Goal: Task Accomplishment & Management: Complete application form

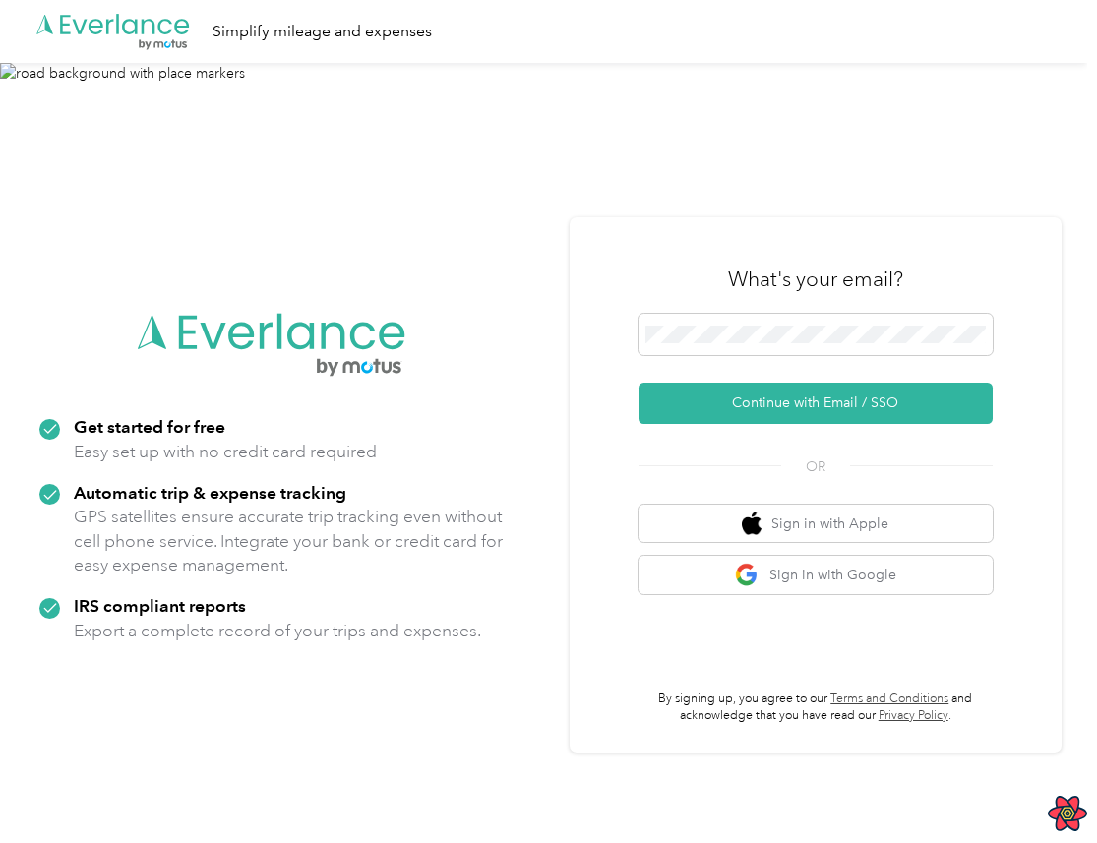
click at [801, 358] on div at bounding box center [816, 338] width 354 height 48
click at [817, 343] on span at bounding box center [816, 334] width 354 height 41
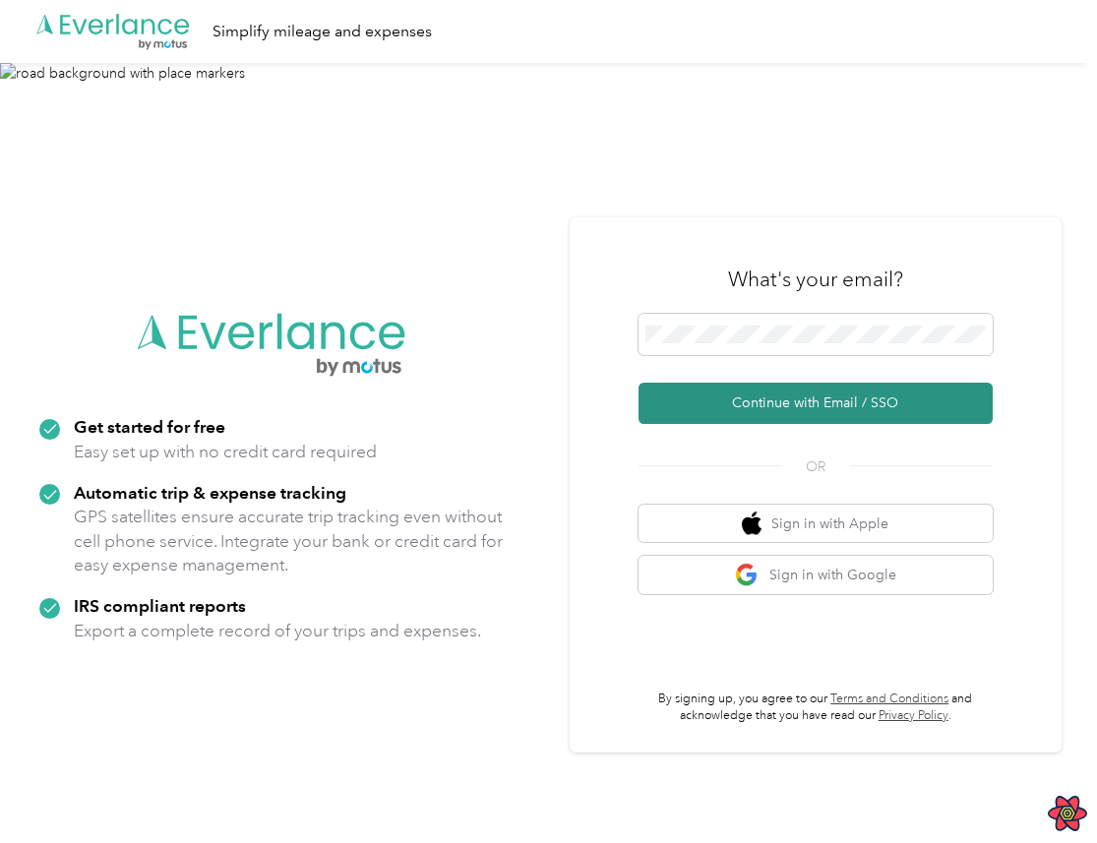
click at [787, 410] on button "Continue with Email / SSO" at bounding box center [816, 403] width 354 height 41
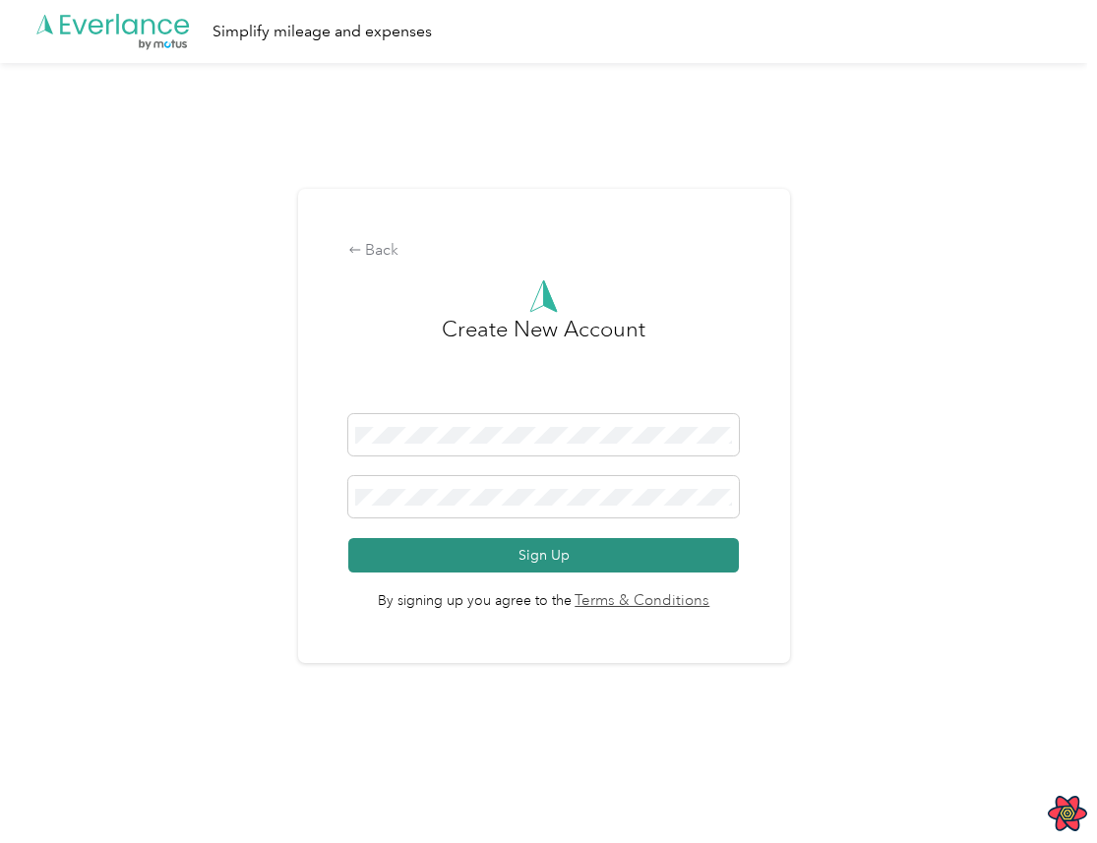
click at [611, 559] on button "Sign Up" at bounding box center [543, 555] width 391 height 34
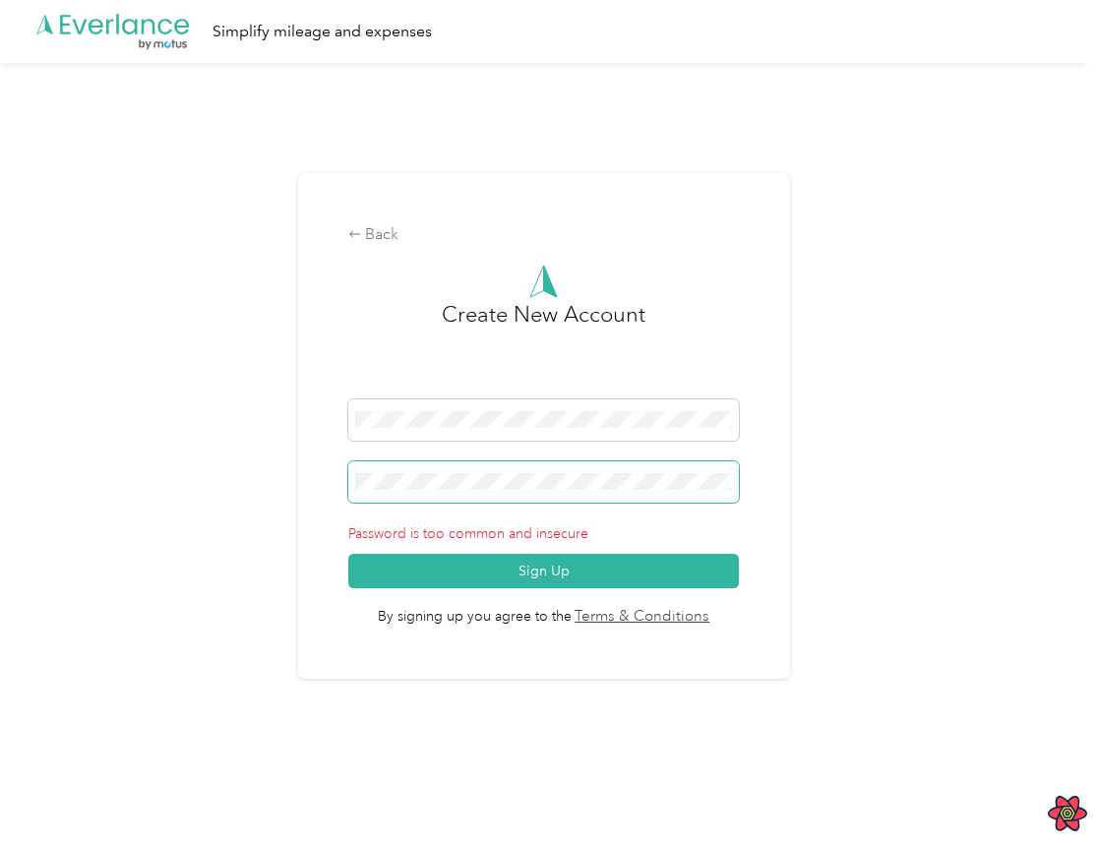
click at [613, 493] on span at bounding box center [543, 482] width 391 height 41
click at [400, 633] on div "Back Create New Account Password is too common and insecure Sign Up By signing …" at bounding box center [544, 426] width 492 height 506
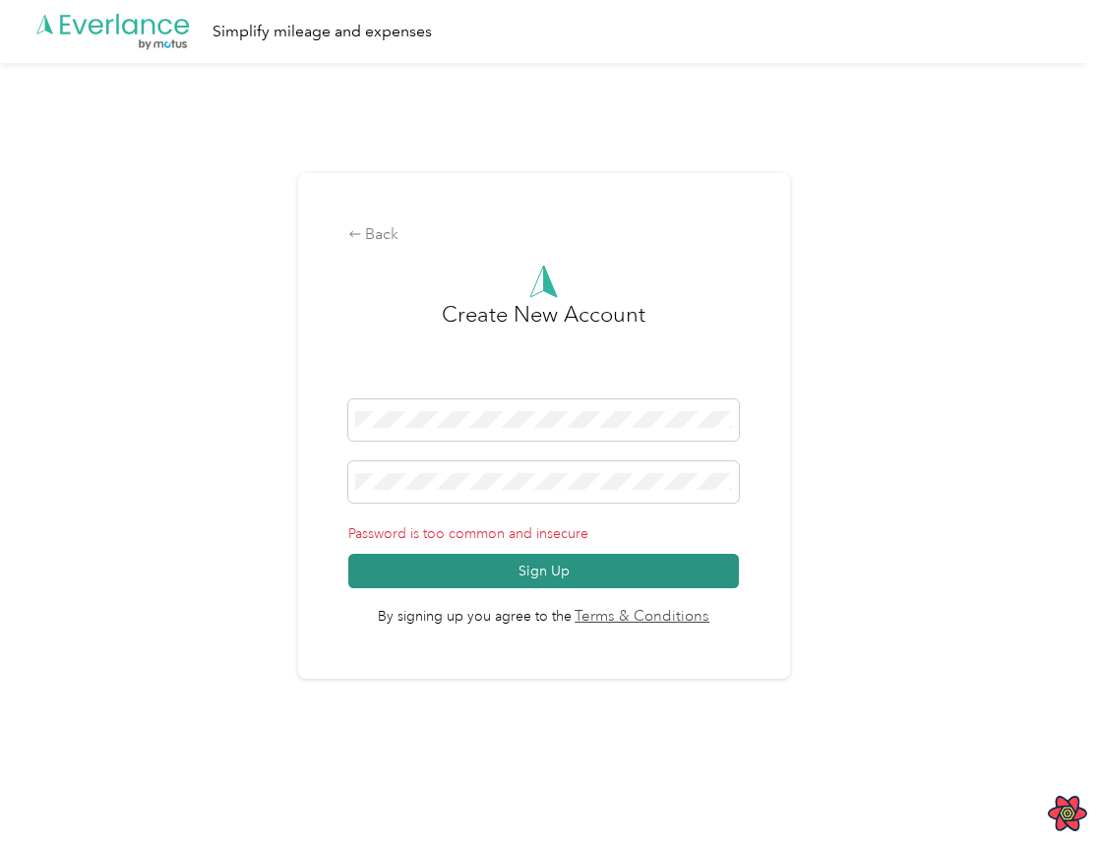
click at [517, 575] on button "Sign Up" at bounding box center [543, 571] width 391 height 34
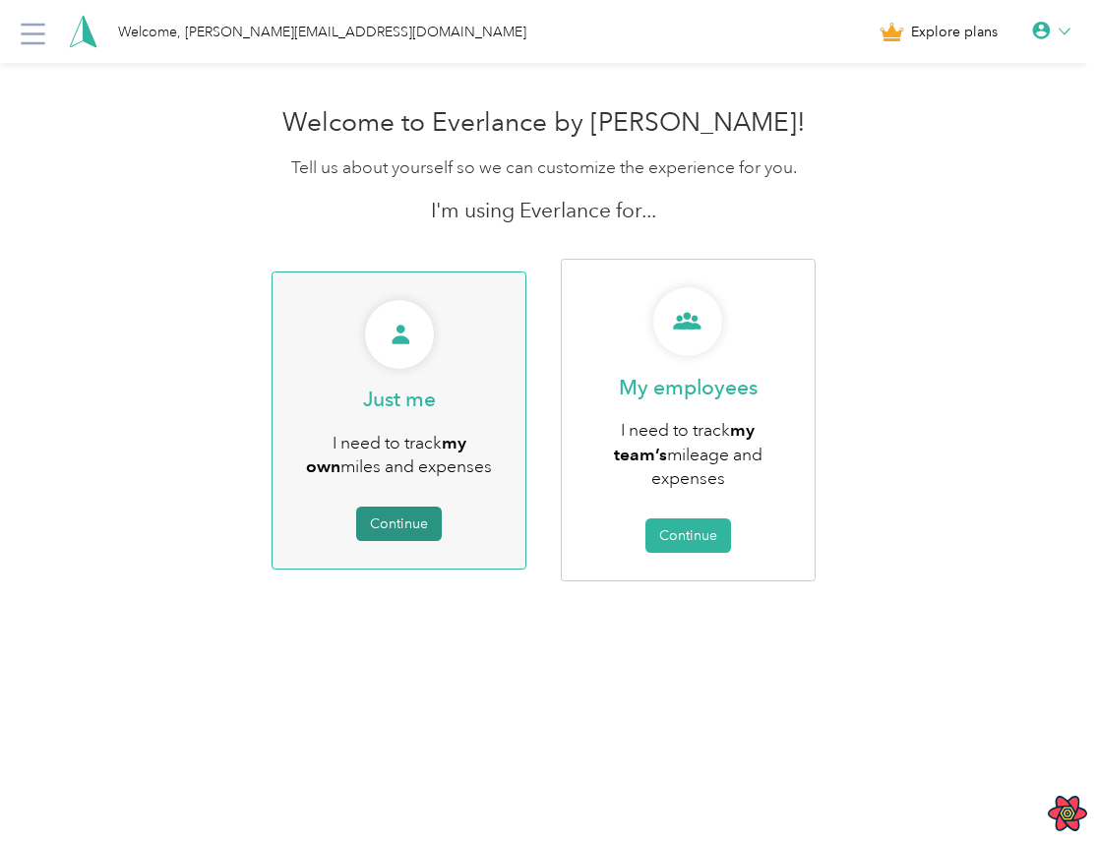
click at [414, 518] on button "Continue" at bounding box center [399, 524] width 86 height 34
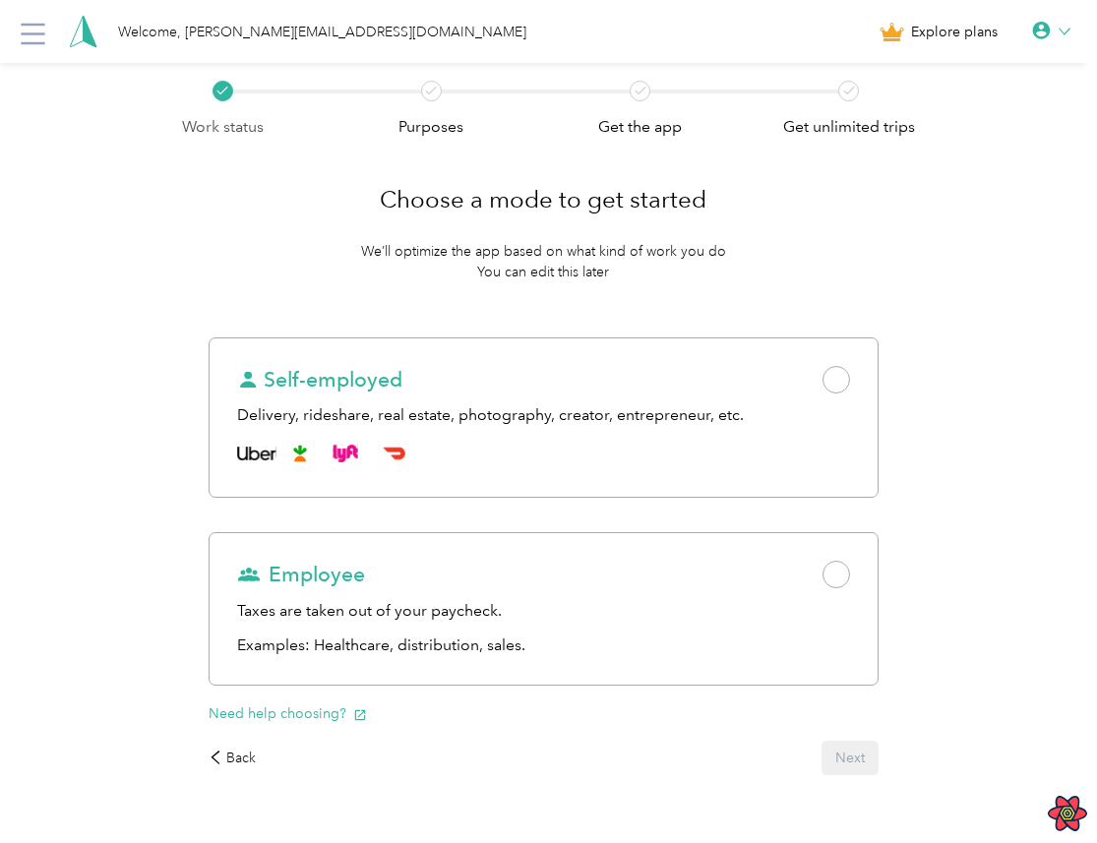
click at [161, 428] on div "Work status Purposes Get the app Get unlimited trips Choose a mode to get start…" at bounding box center [544, 481] width 1088 height 837
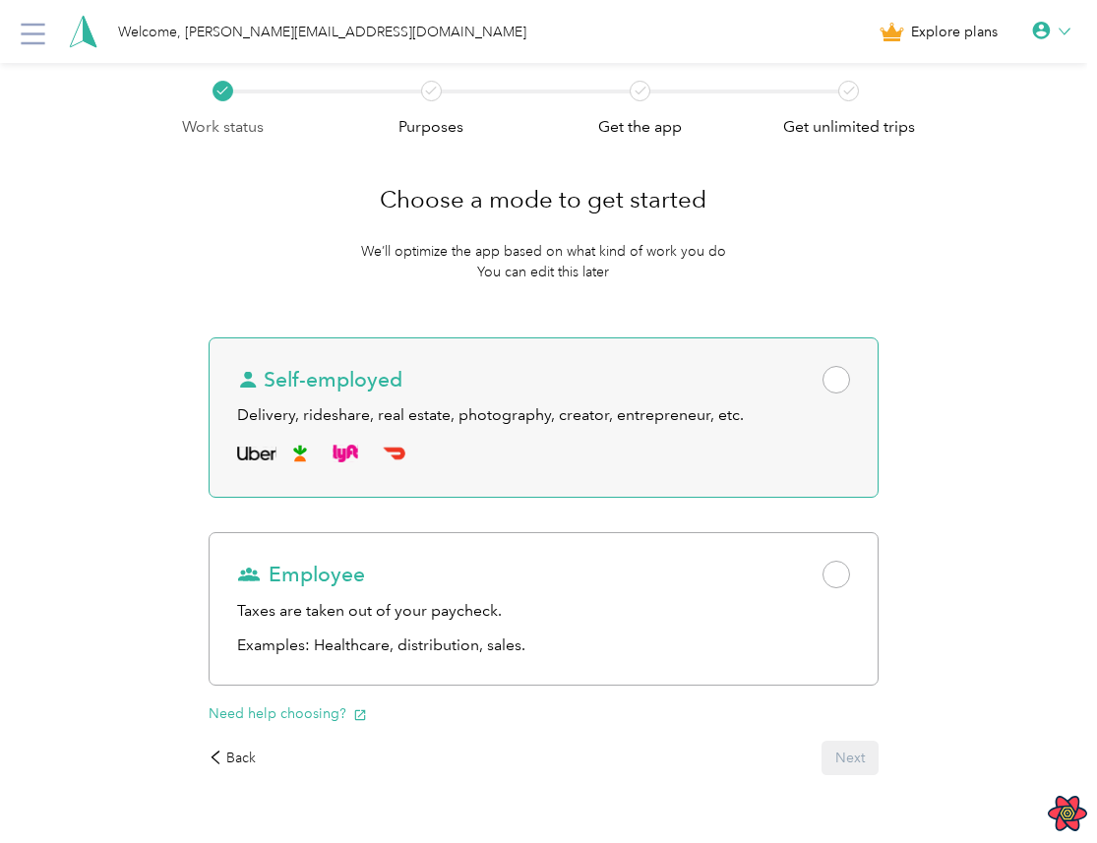
click at [858, 430] on div "Self-employed Delivery, rideshare, real estate, photography, creator, entrepren…" at bounding box center [544, 418] width 670 height 161
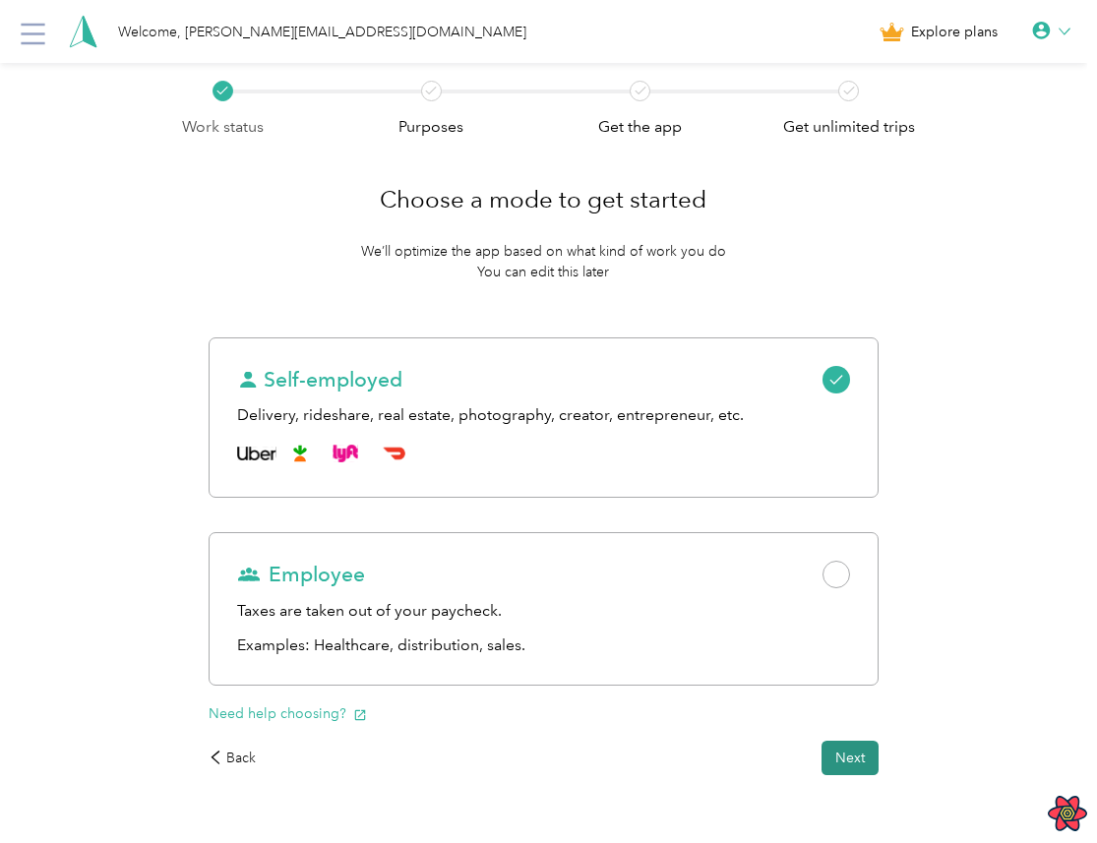
click at [866, 756] on button "Next" at bounding box center [850, 758] width 57 height 34
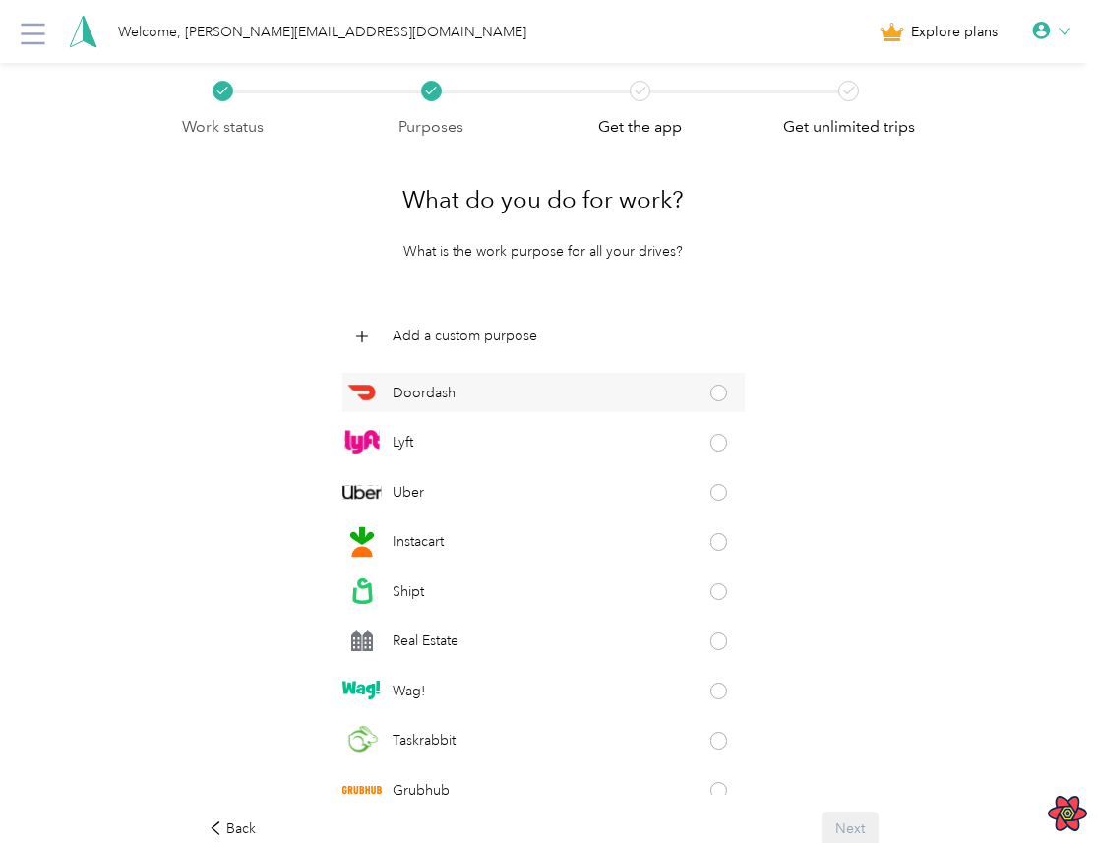
click at [723, 392] on span at bounding box center [720, 394] width 18 height 18
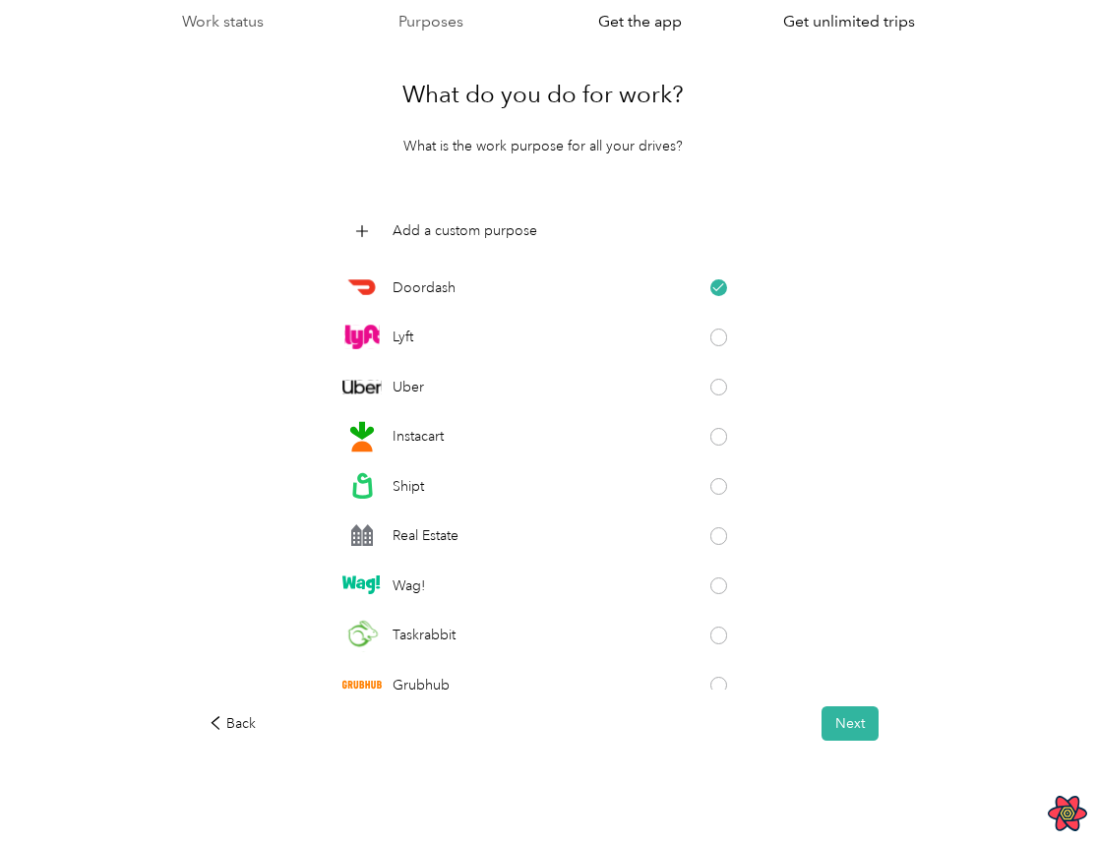
scroll to position [127, 0]
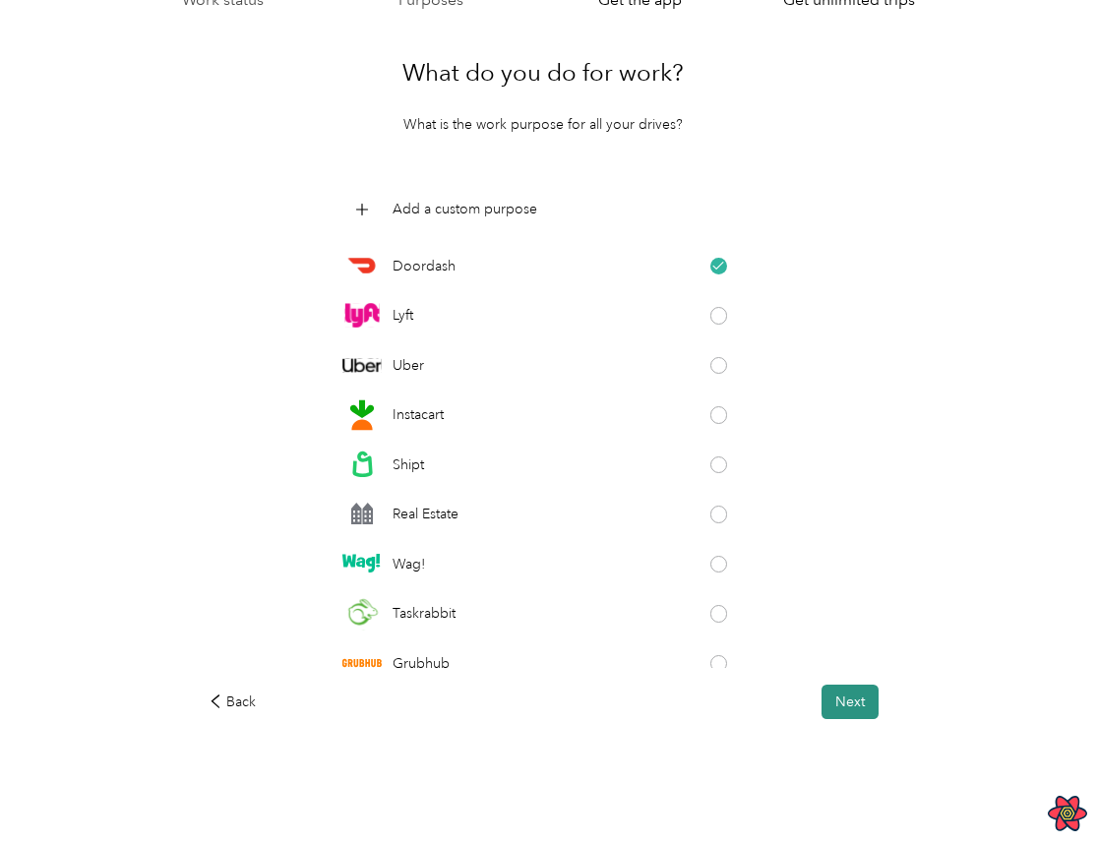
click at [859, 696] on button "Next" at bounding box center [850, 702] width 57 height 34
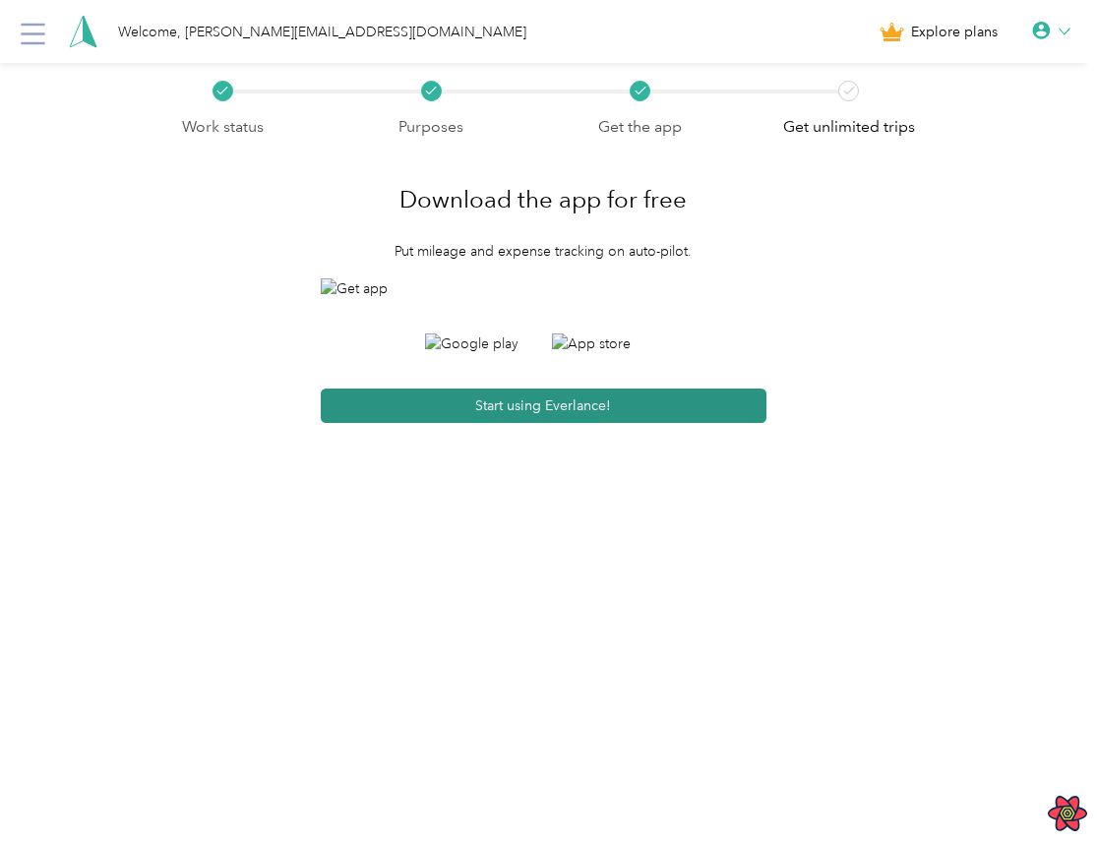
click at [618, 423] on button "Start using Everlance!" at bounding box center [544, 406] width 447 height 34
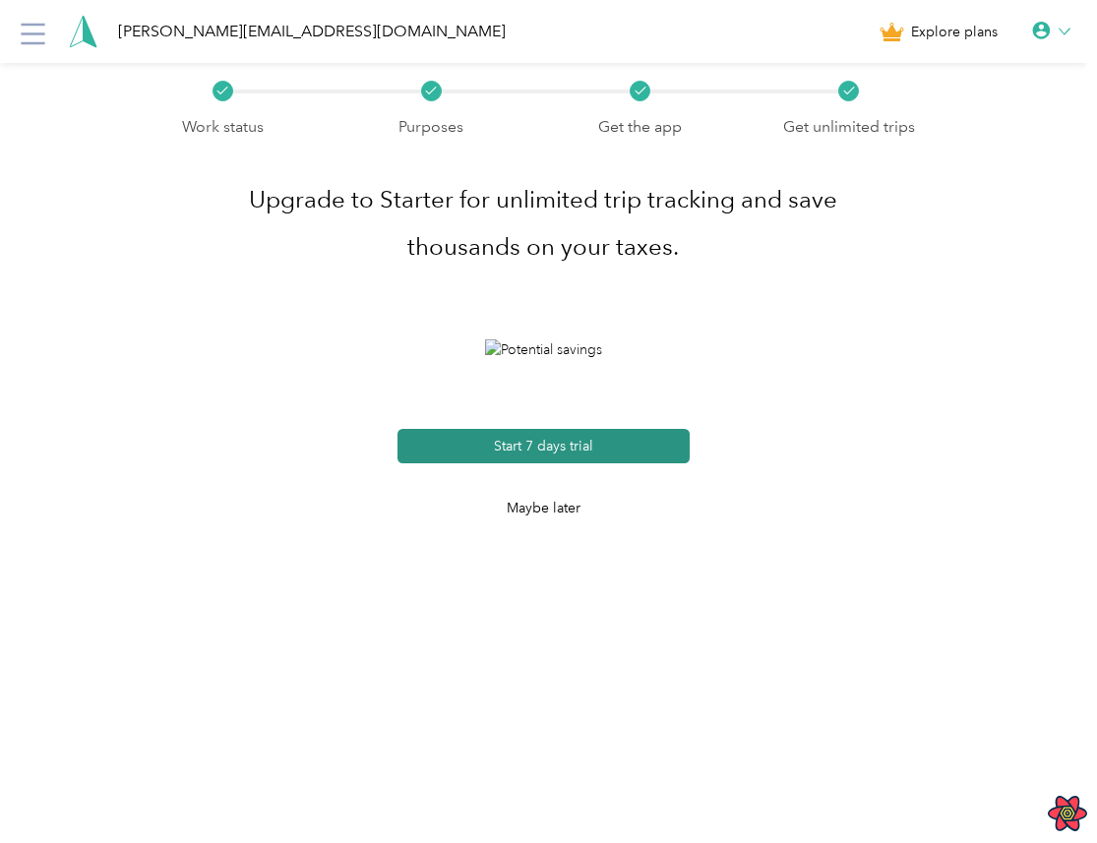
click at [597, 464] on button "Start 7 days trial" at bounding box center [544, 446] width 293 height 34
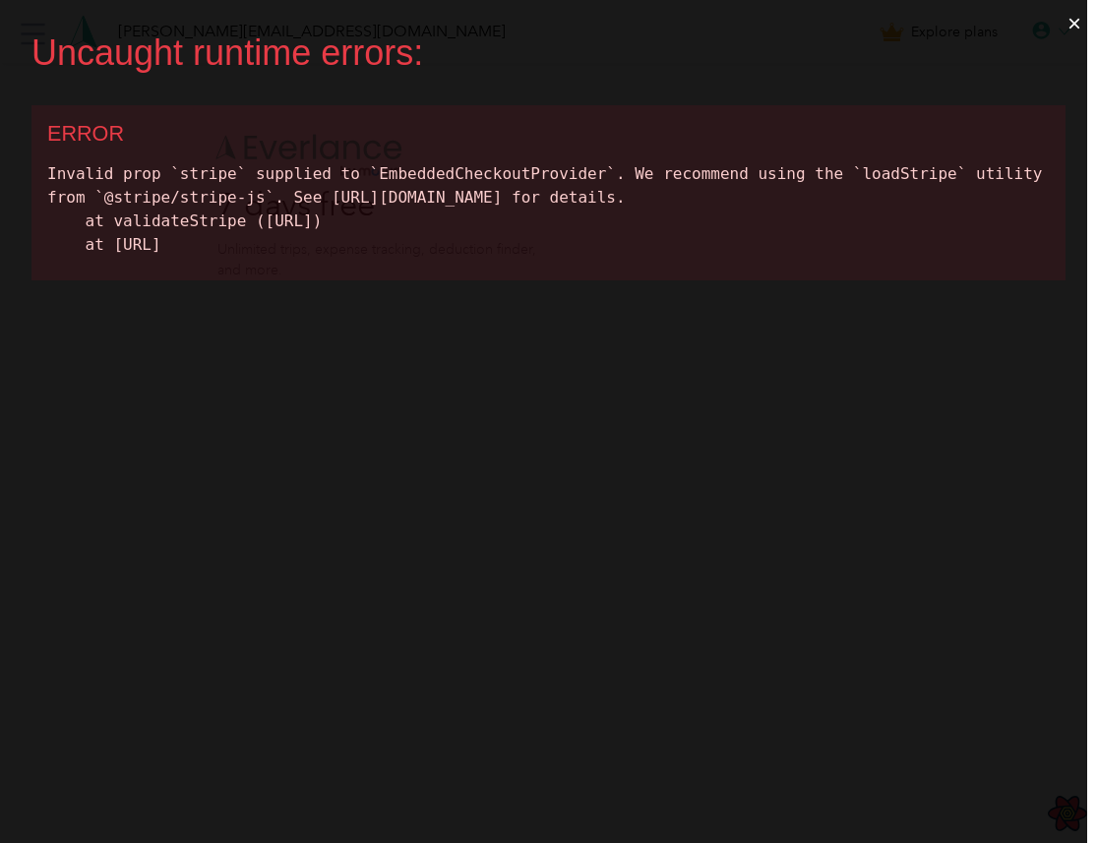
click at [1085, 17] on button "×" at bounding box center [1074, 23] width 45 height 47
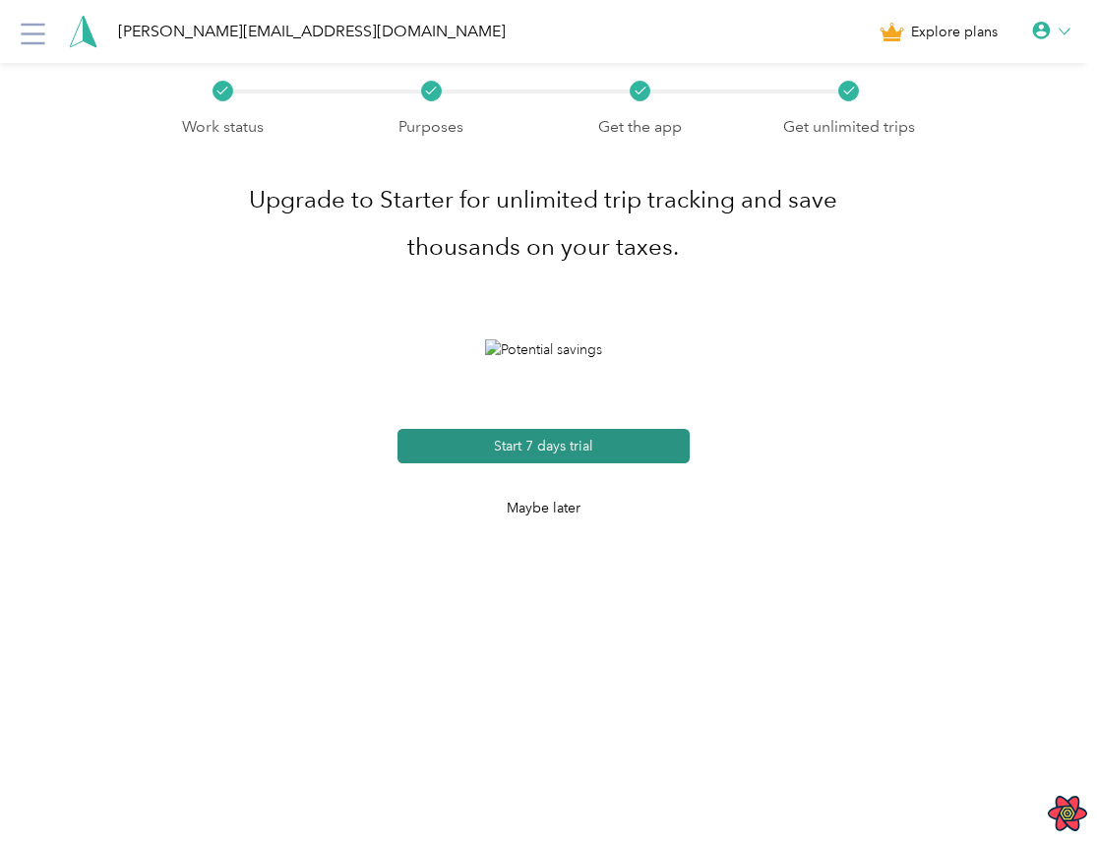
click at [649, 464] on button "Start 7 days trial" at bounding box center [544, 446] width 293 height 34
click at [27, 19] on icon at bounding box center [33, 34] width 31 height 31
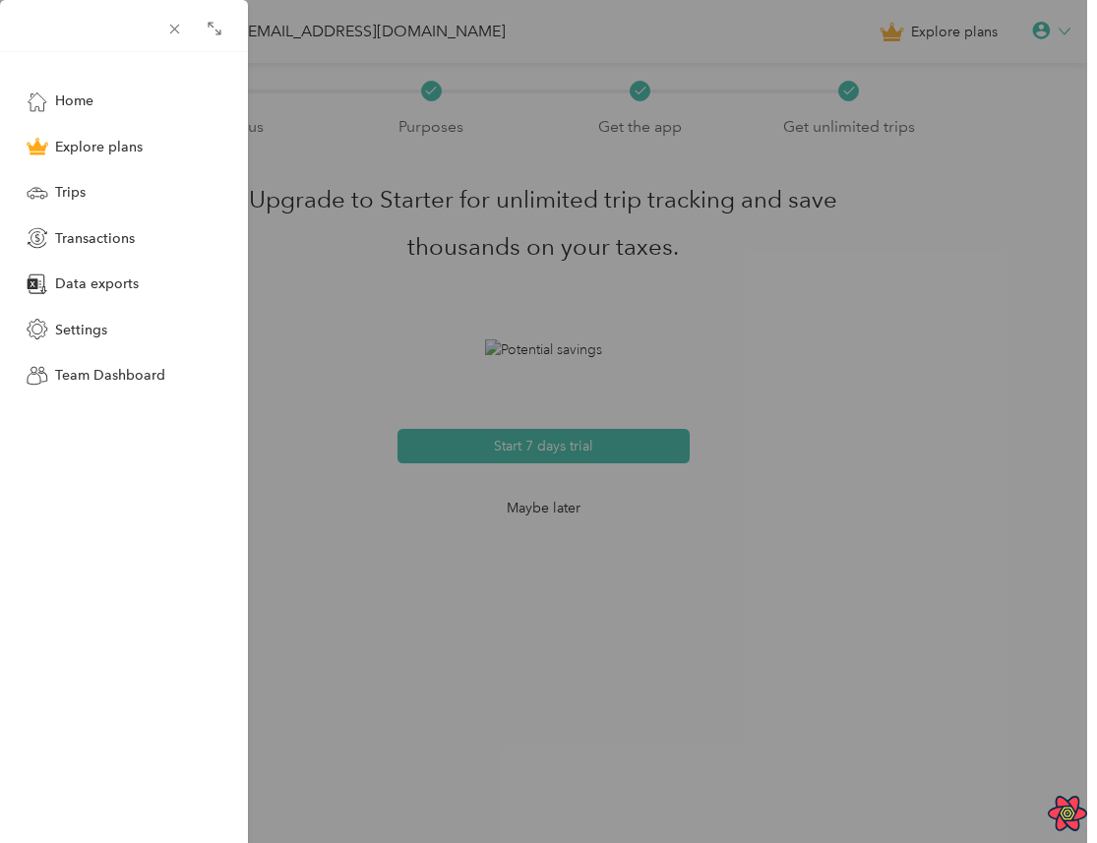
click at [321, 81] on div "Home Explore plans Trips Transactions Data exports Settings Team Dashboard" at bounding box center [548, 421] width 1097 height 843
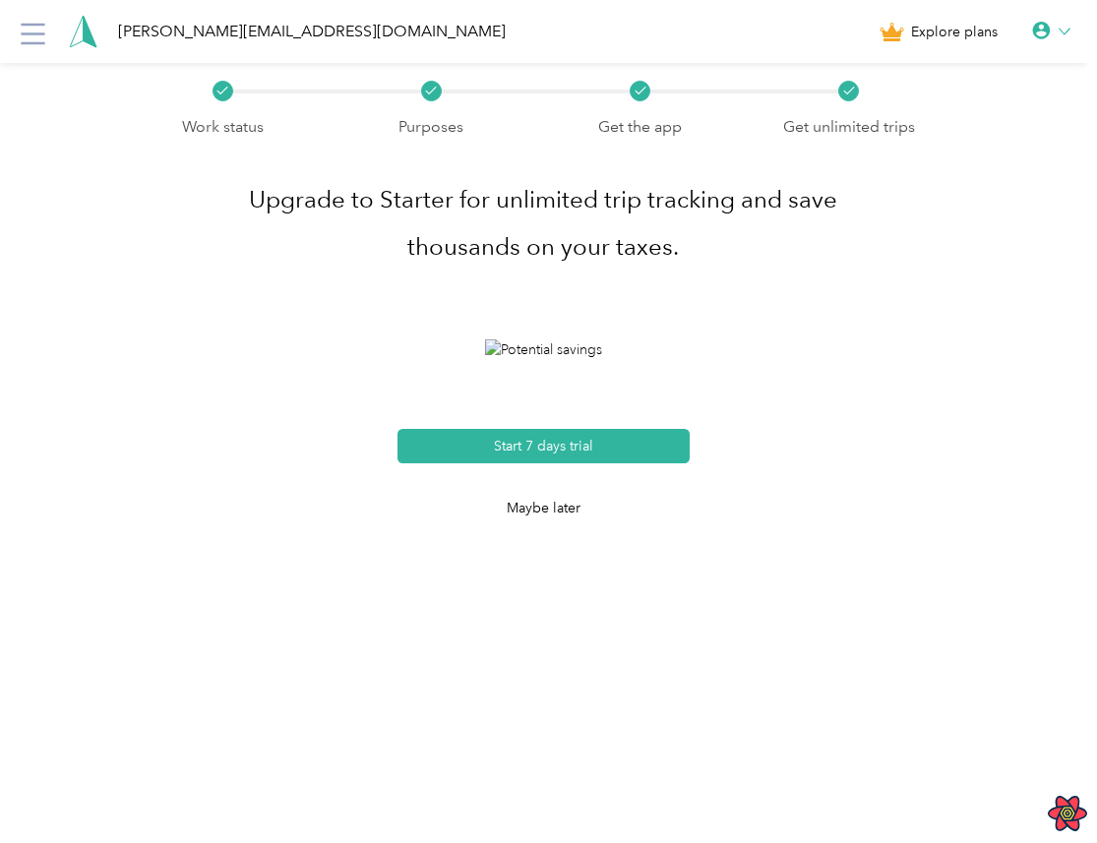
click at [1064, 39] on div at bounding box center [1051, 32] width 38 height 20
click at [953, 167] on div "Logout" at bounding box center [985, 151] width 220 height 41
